Goal: Find specific page/section

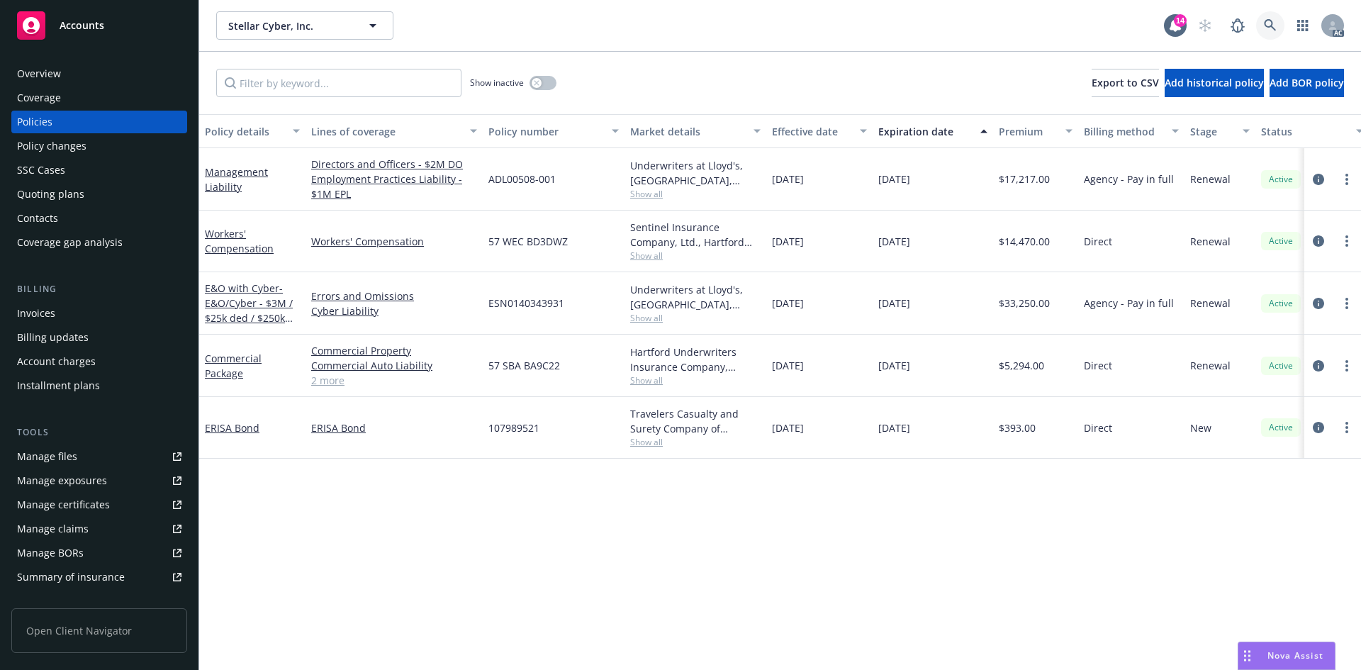
click at [1259, 21] on link at bounding box center [1270, 25] width 28 height 28
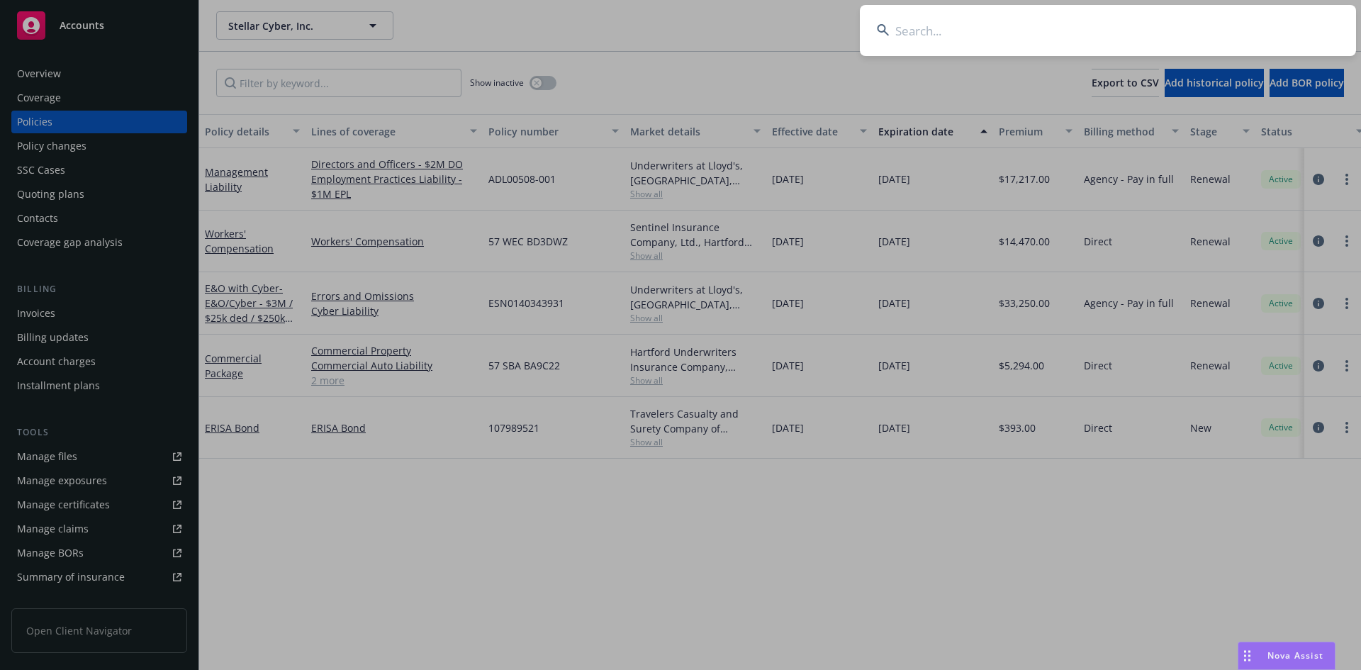
type input "AXIS00000983003"
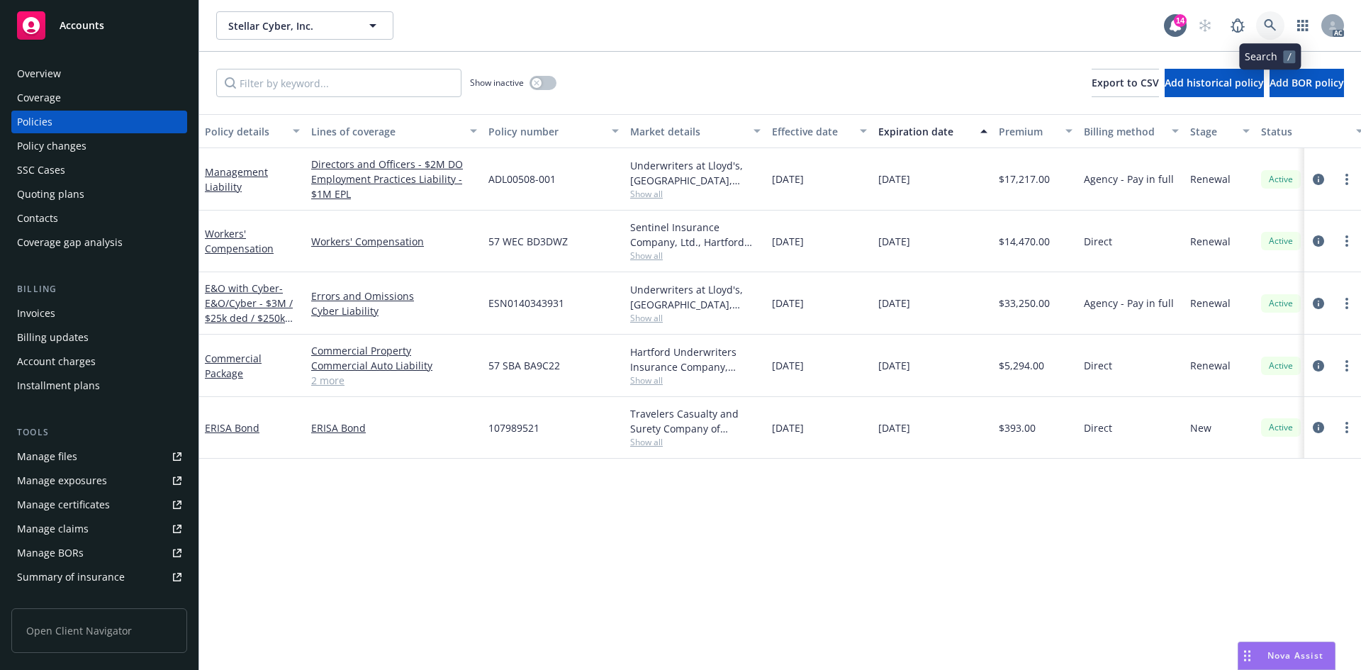
click at [1263, 28] on link at bounding box center [1270, 25] width 28 height 28
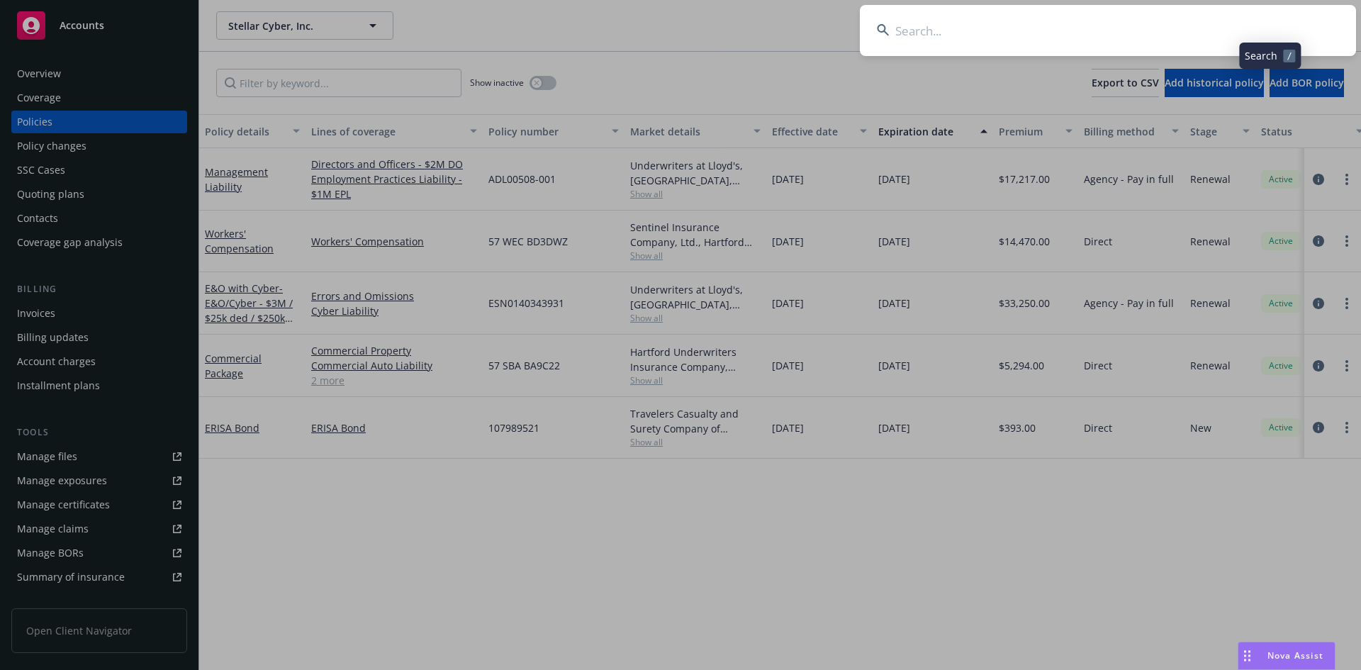
click at [1153, 32] on input at bounding box center [1108, 30] width 496 height 51
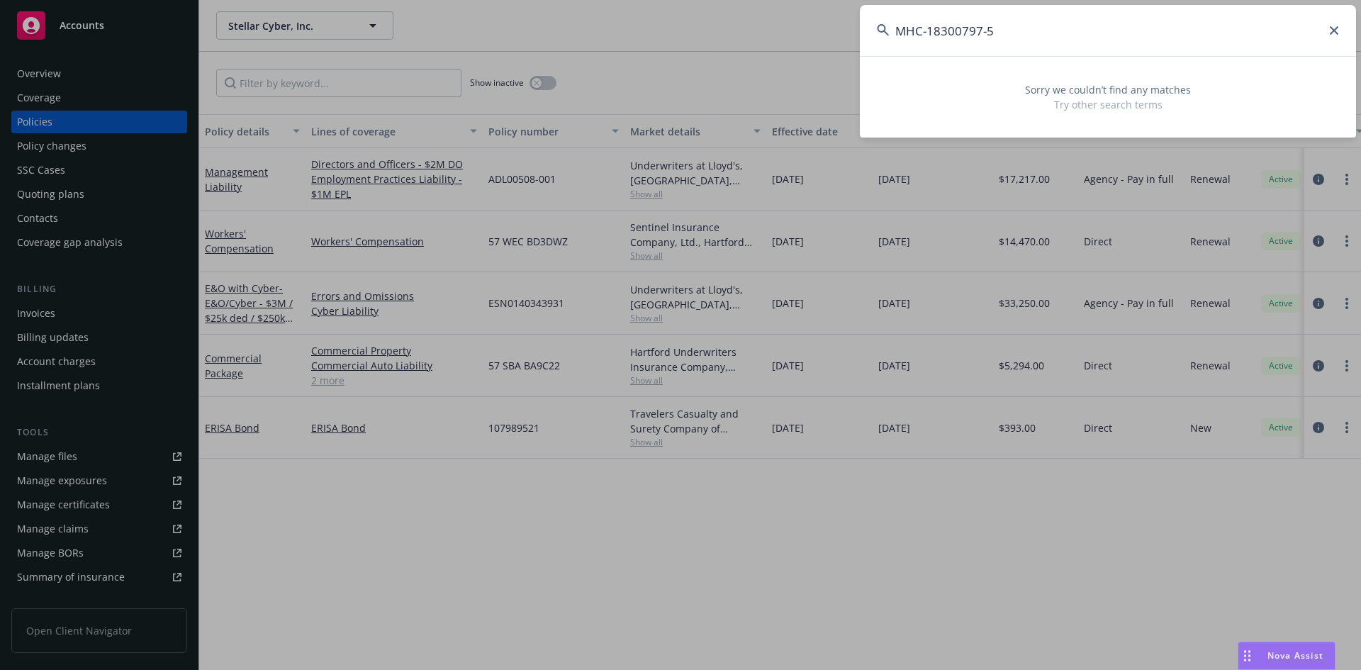
type input "MHC-18300797-5"
